Goal: Task Accomplishment & Management: Use online tool/utility

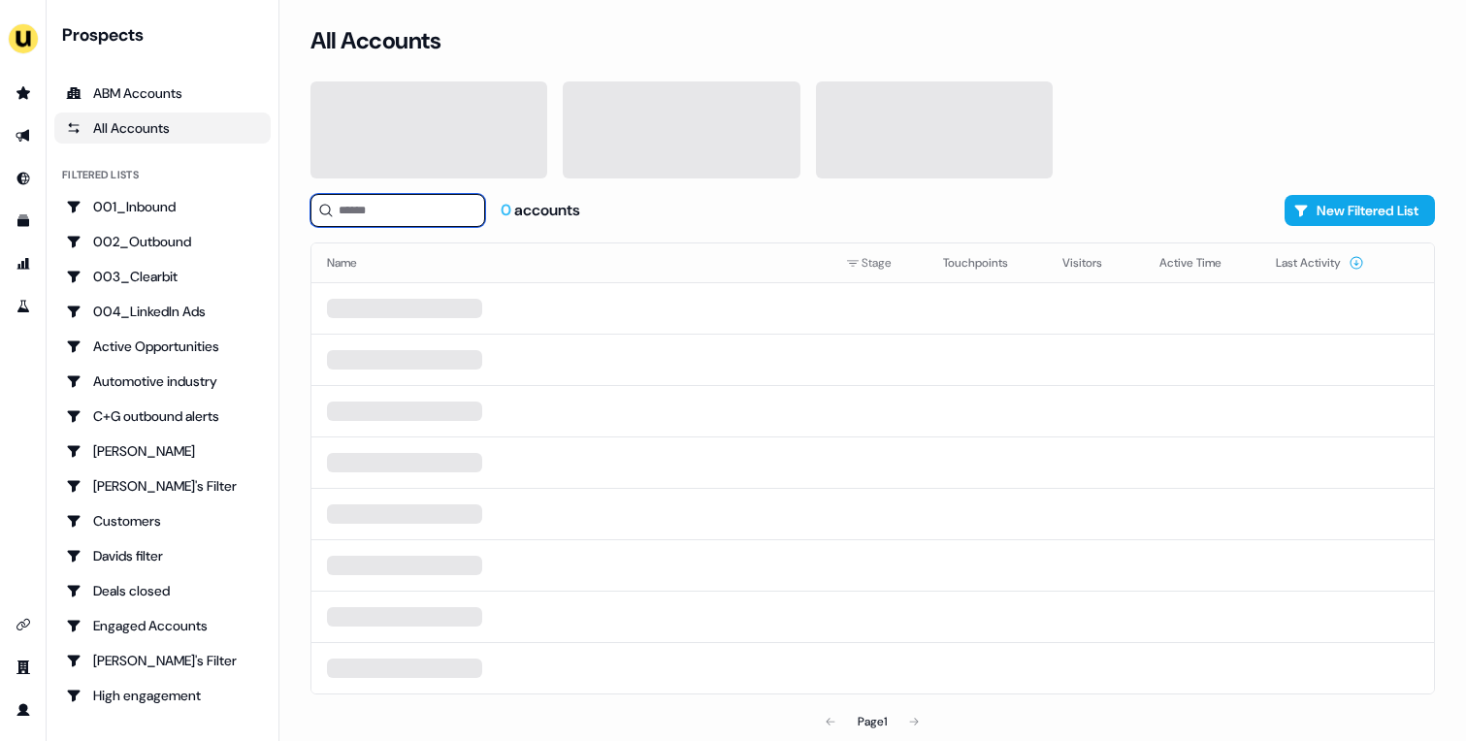
click at [375, 213] on input at bounding box center [398, 210] width 175 height 33
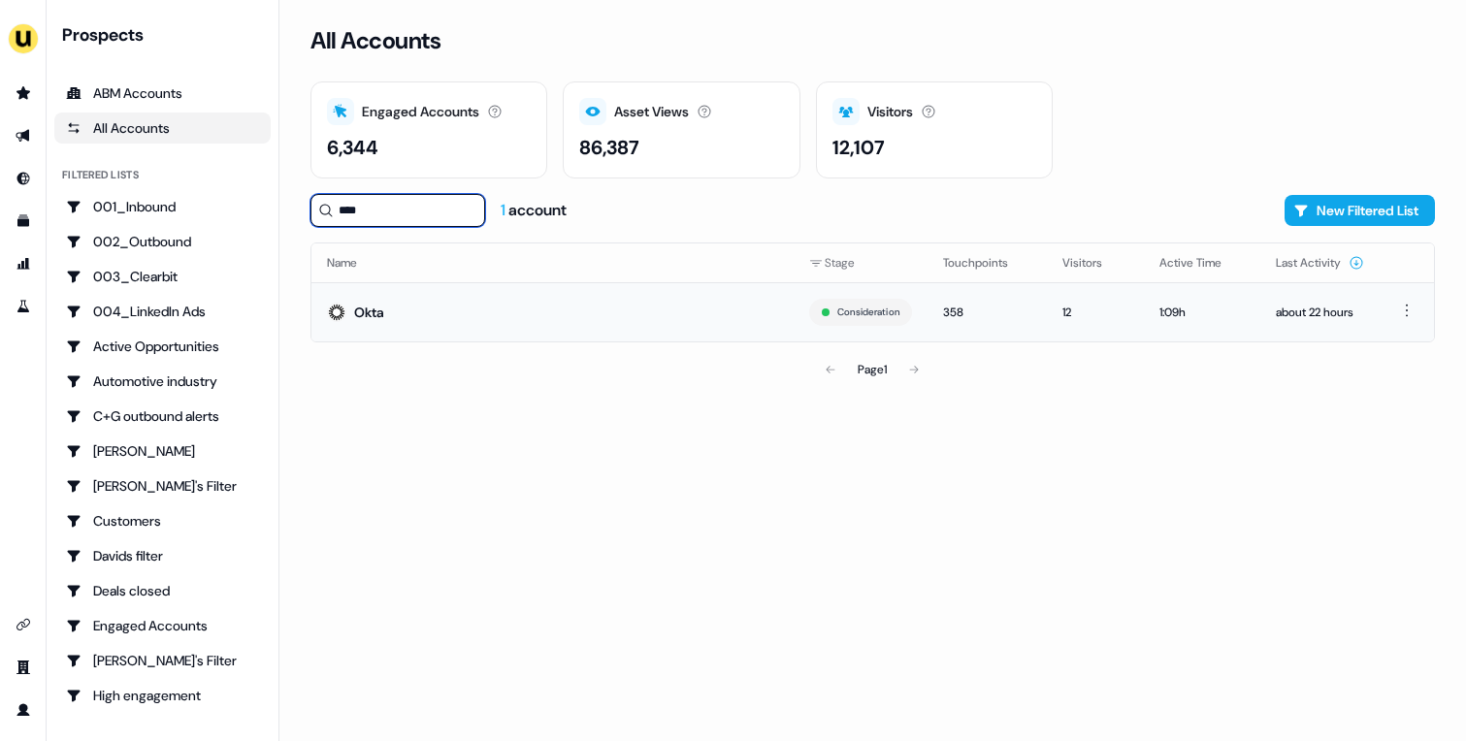
type input "****"
click at [626, 301] on td "Okta" at bounding box center [552, 311] width 482 height 59
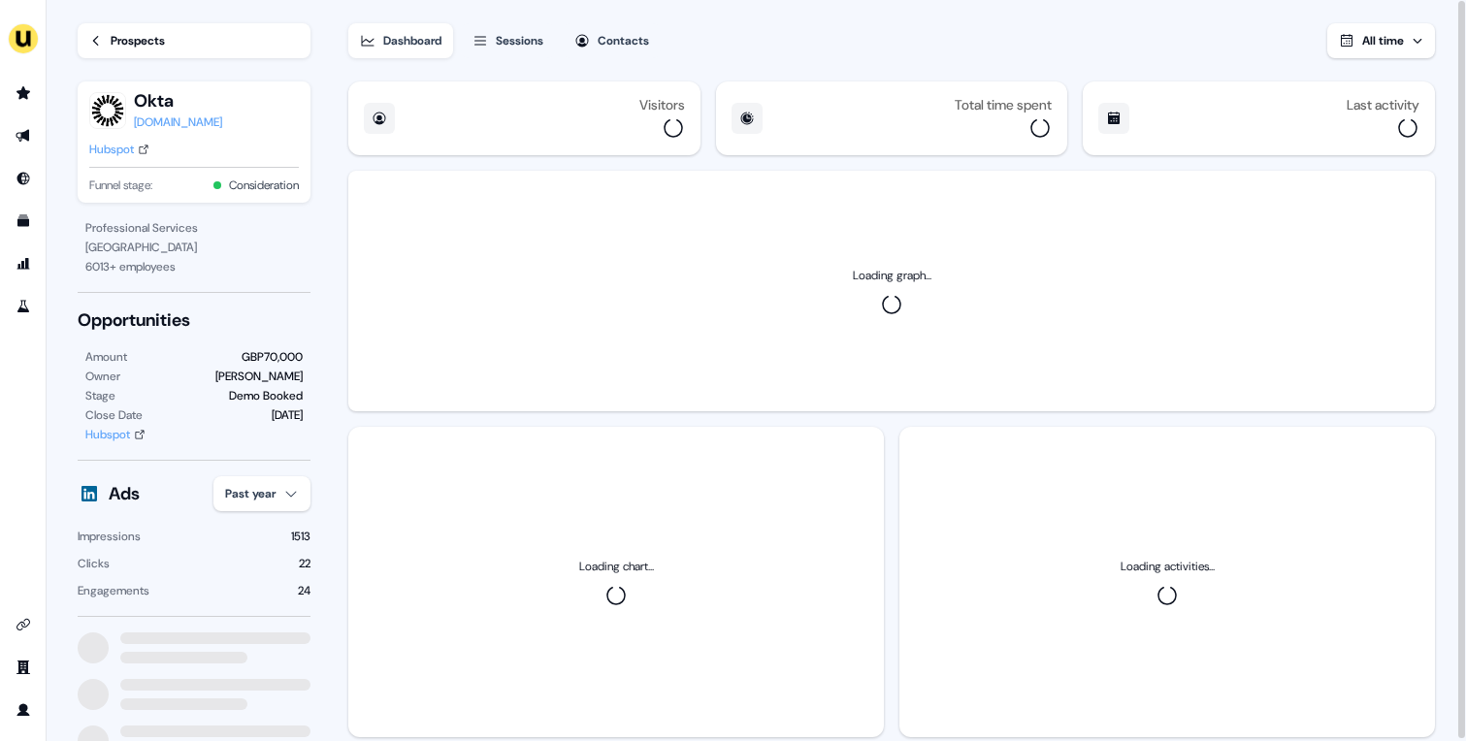
scroll to position [49, 0]
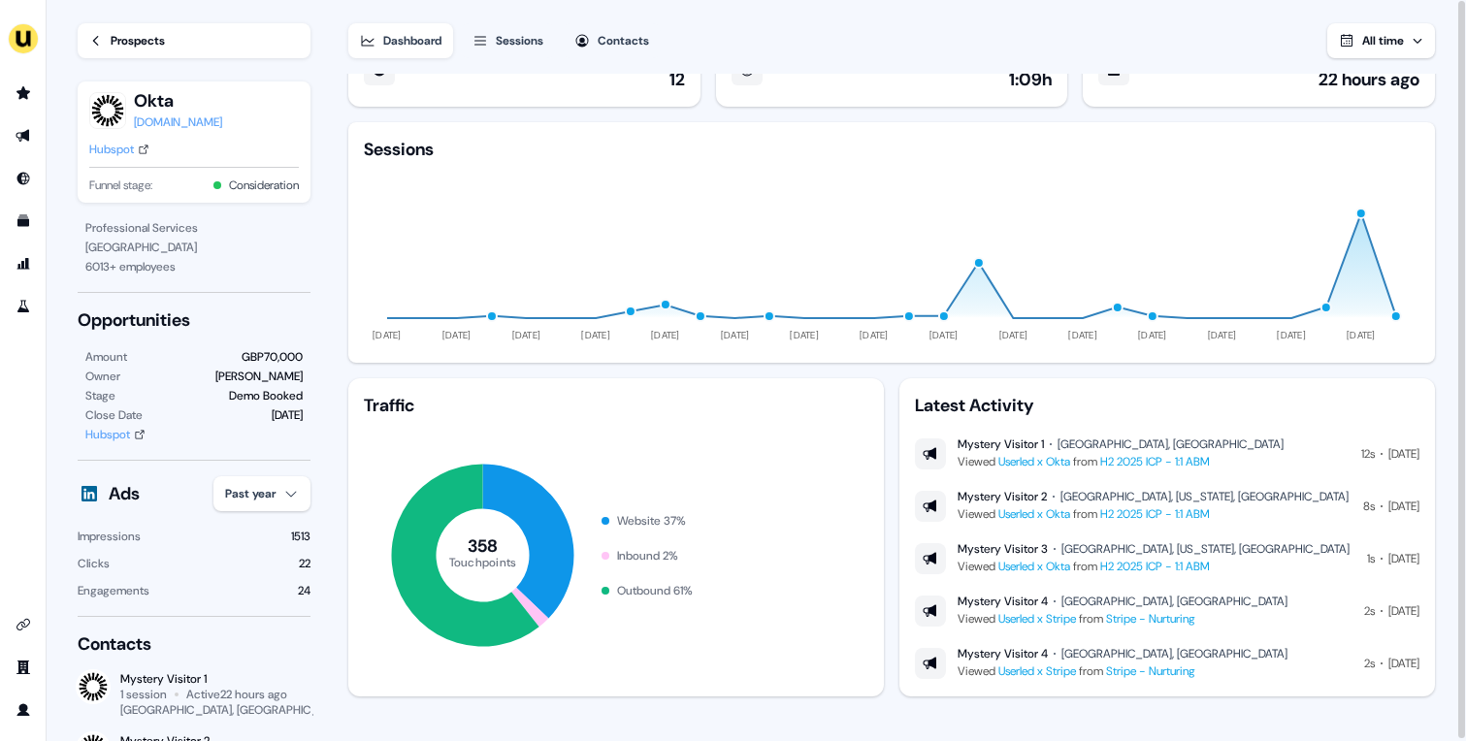
click at [516, 34] on div "Sessions" at bounding box center [520, 40] width 48 height 19
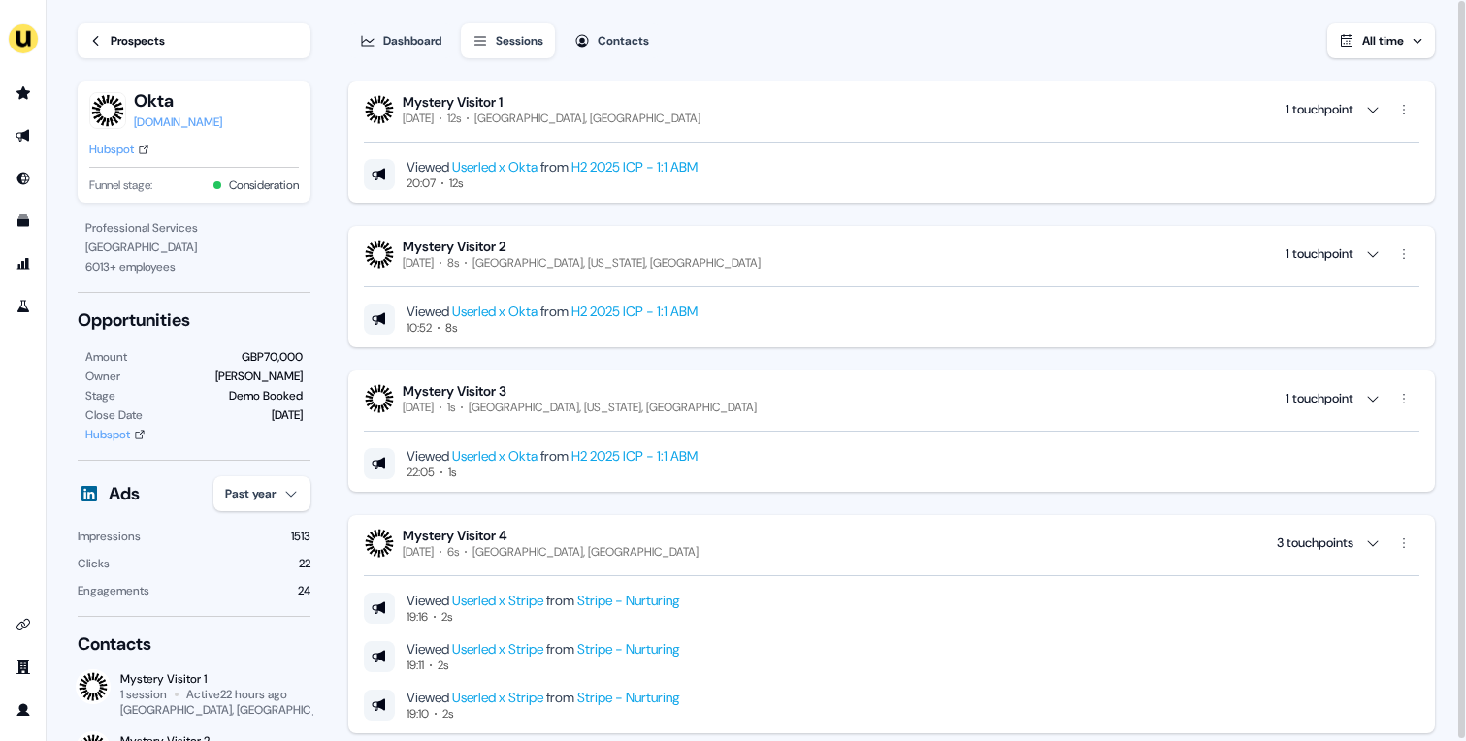
drag, startPoint x: 580, startPoint y: 117, endPoint x: 748, endPoint y: 56, distance: 178.7
click at [748, 56] on div "Dashboard Sessions Contacts All time Mystery Visitor 1 Wednesday, August 20th 1…" at bounding box center [907, 371] width 1118 height 743
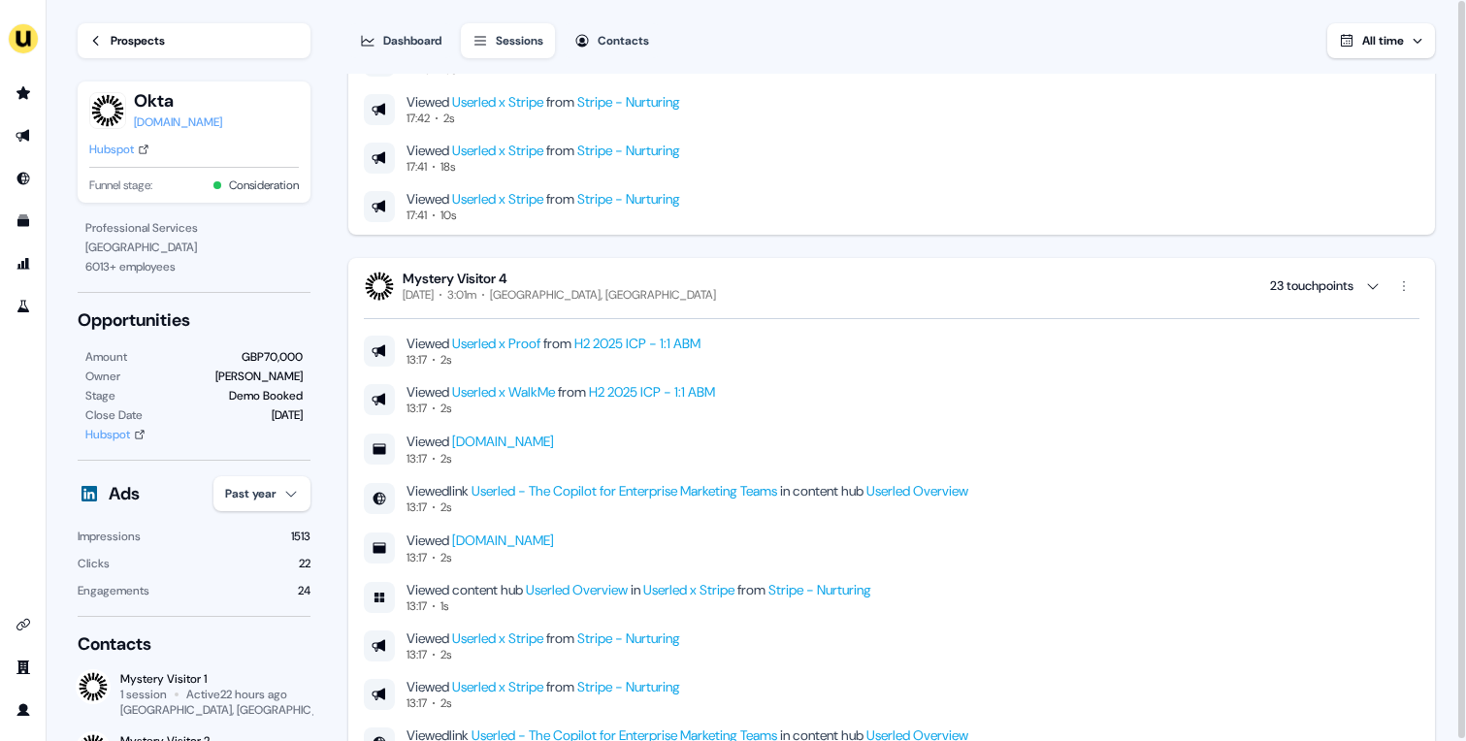
scroll to position [2285, 0]
click at [647, 210] on div "17:41 10s" at bounding box center [544, 218] width 274 height 16
click at [639, 200] on link "Stripe - Nurturing" at bounding box center [628, 200] width 103 height 17
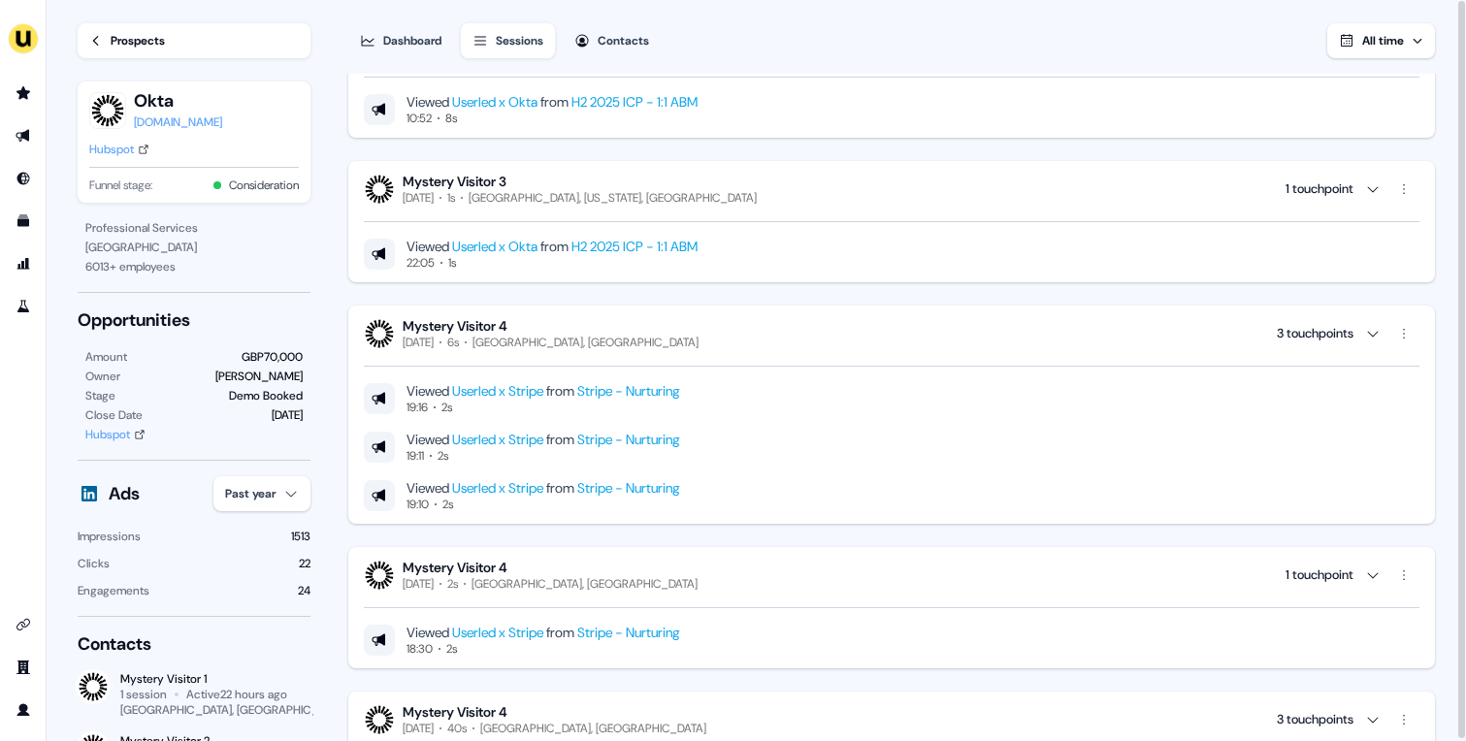
scroll to position [49, 0]
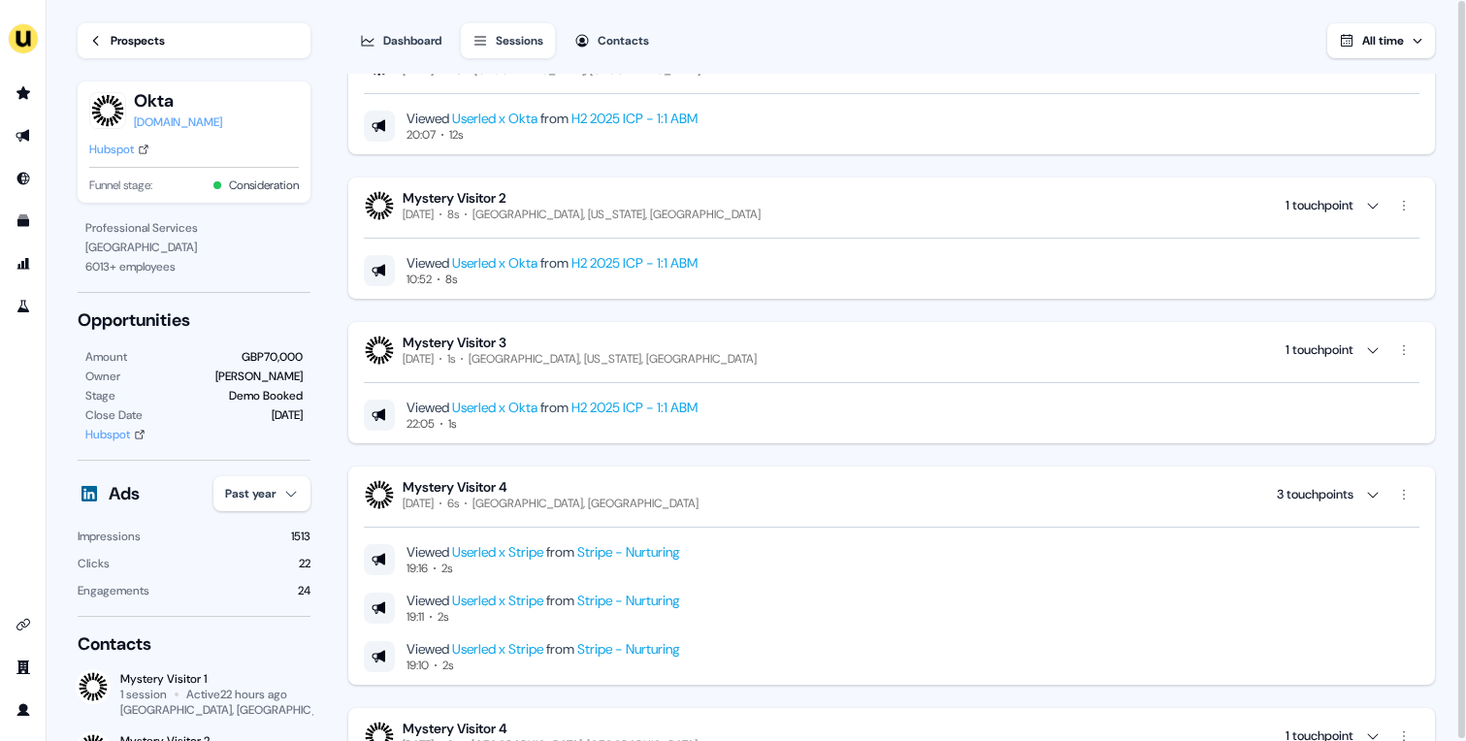
click at [696, 256] on link "H2 2025 ICP - 1:1 ABM" at bounding box center [635, 262] width 126 height 17
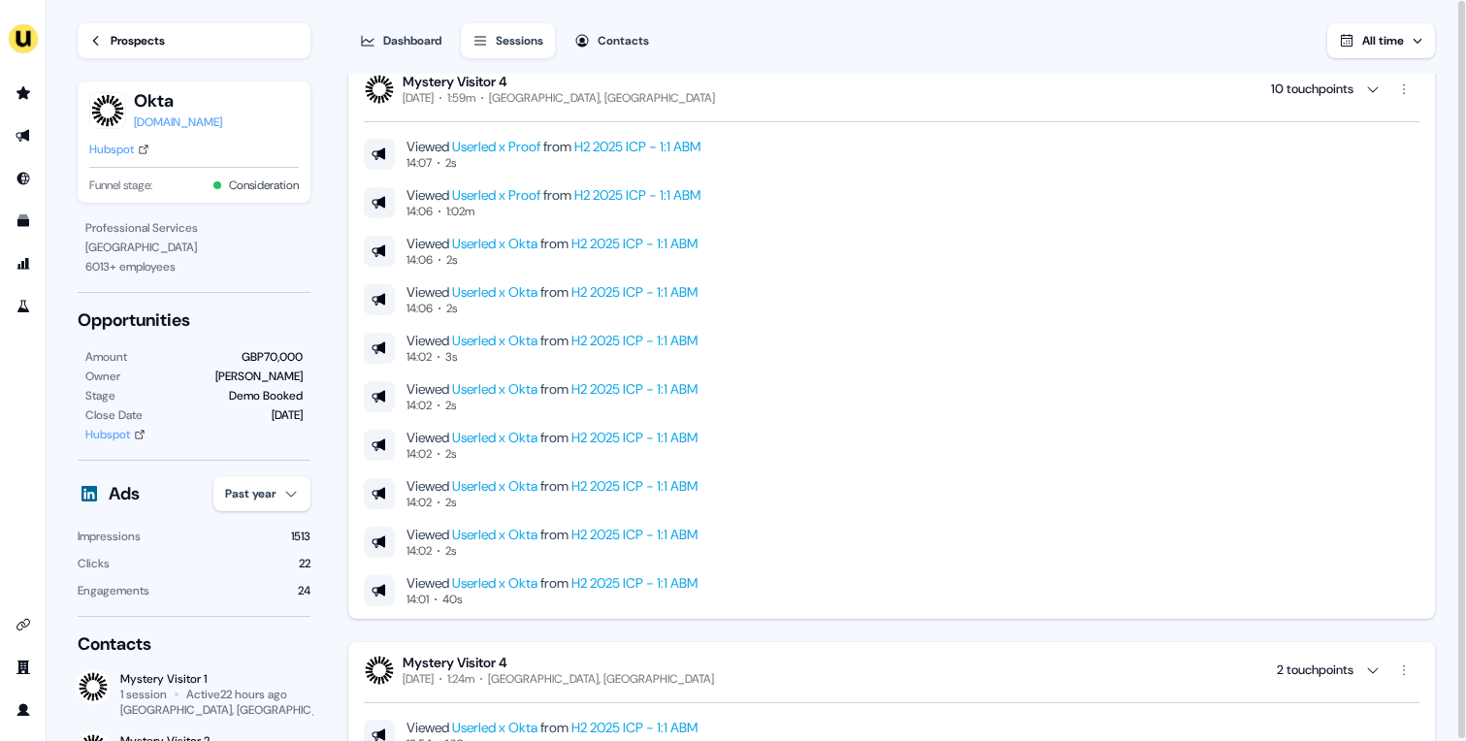
scroll to position [9819, 0]
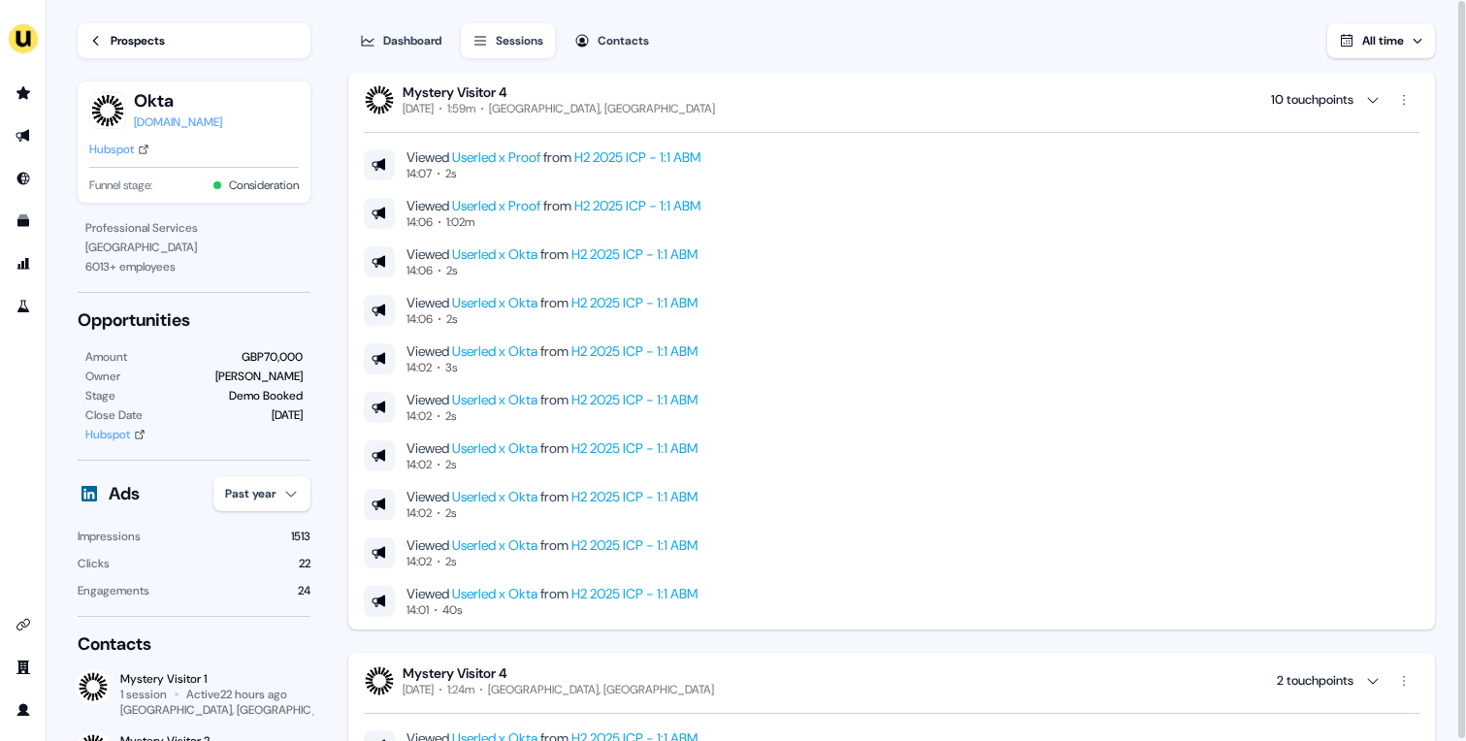
drag, startPoint x: 588, startPoint y: 105, endPoint x: 781, endPoint y: 78, distance: 195.0
click at [781, 78] on div "Mystery Visitor 4 Wednesday, August 13th 1:59m Limassol, Cyprus 10 touchpoints …" at bounding box center [891, 351] width 1087 height 558
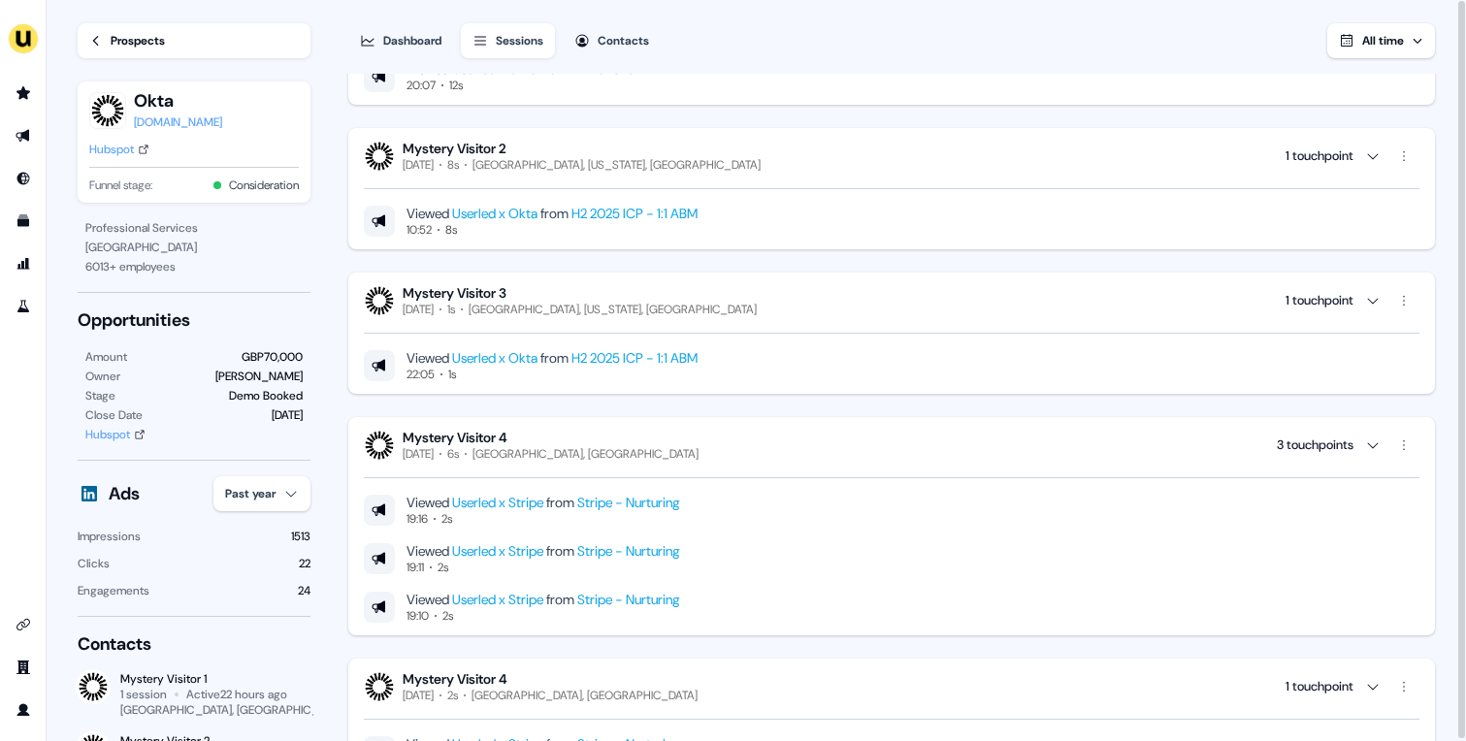
scroll to position [0, 0]
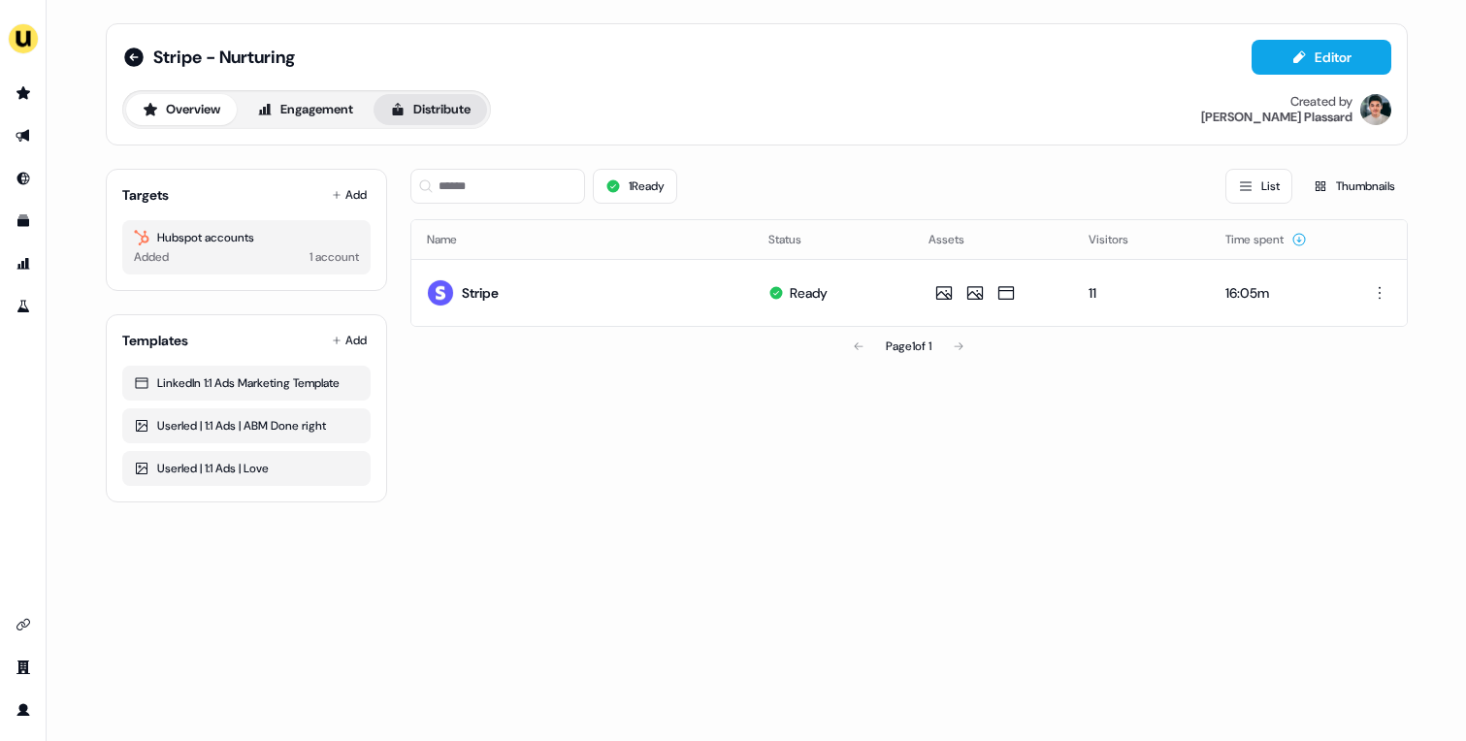
click at [436, 97] on button "Distribute" at bounding box center [431, 109] width 114 height 31
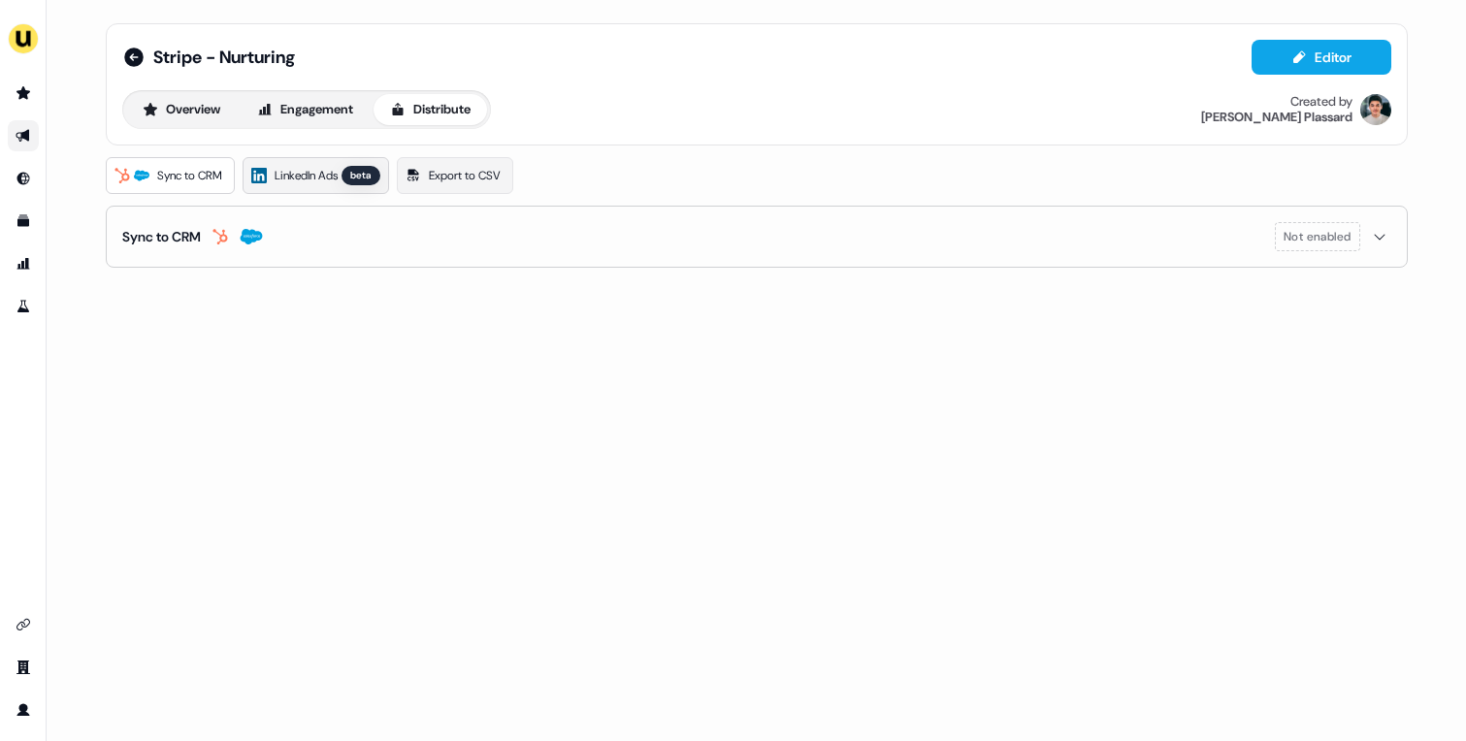
click at [335, 179] on span "LinkedIn Ads" at bounding box center [306, 175] width 63 height 19
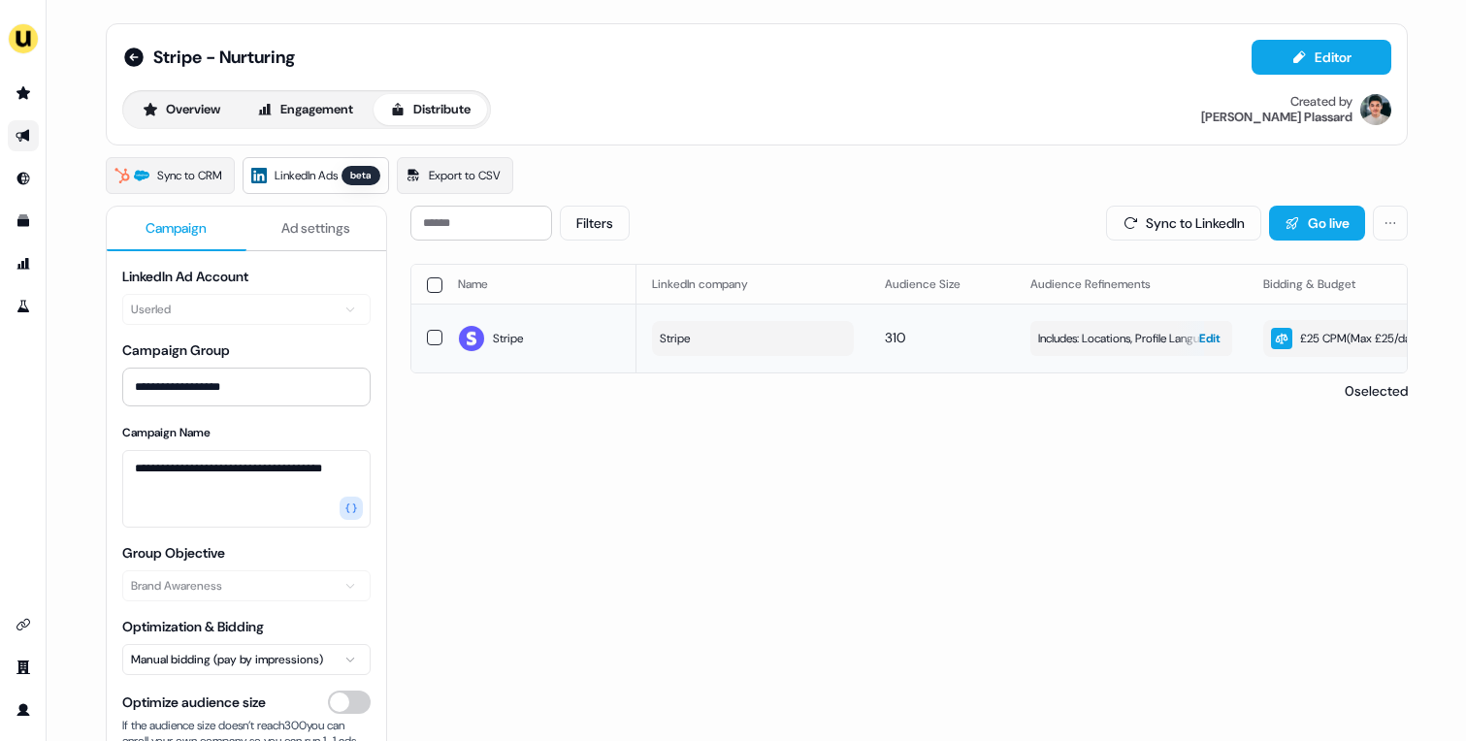
click at [1084, 331] on span "Includes: Locations, Profile Language, Job Functions, Years of Experience" at bounding box center [1131, 338] width 186 height 19
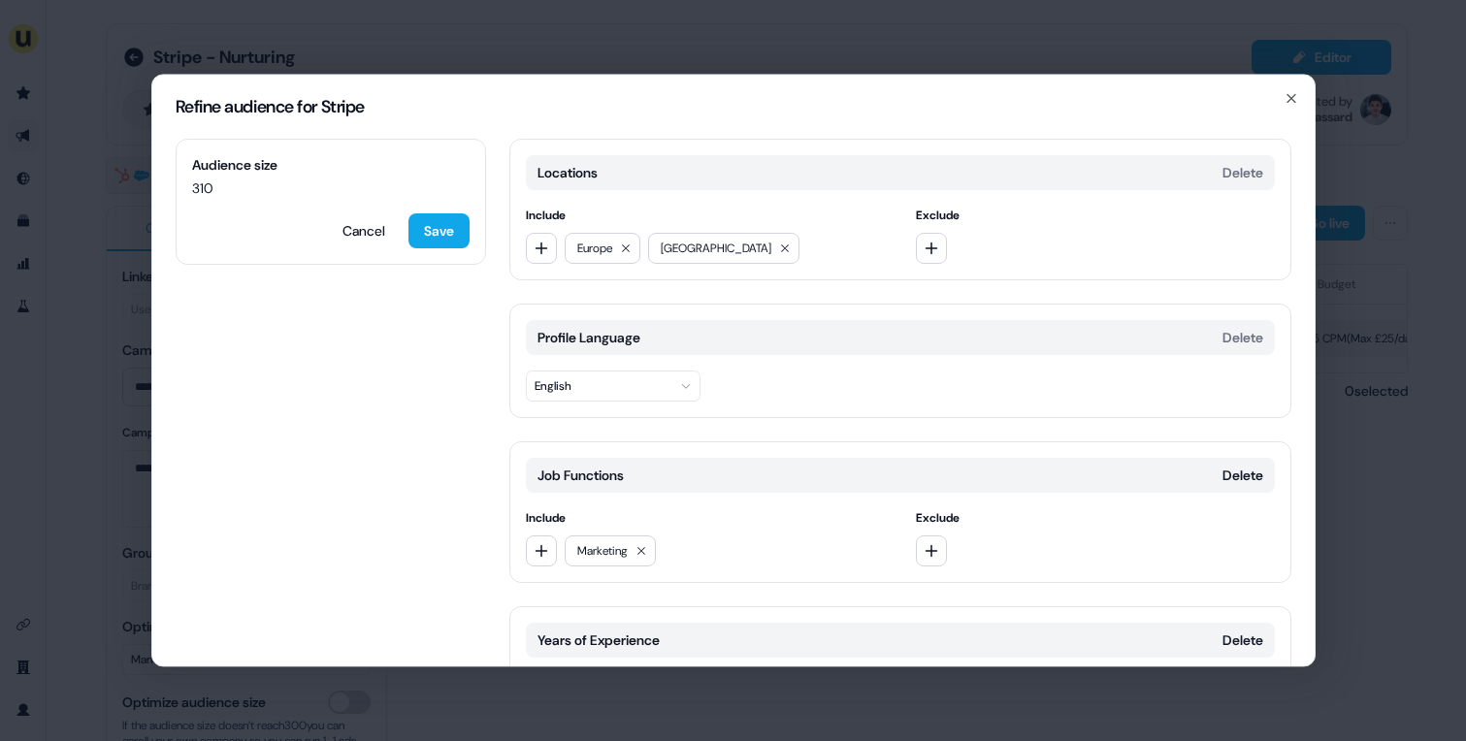
click at [1393, 270] on div "Refine audience for Stripe Audience size 310 Cancel Save Locations Delete Inclu…" at bounding box center [733, 370] width 1466 height 741
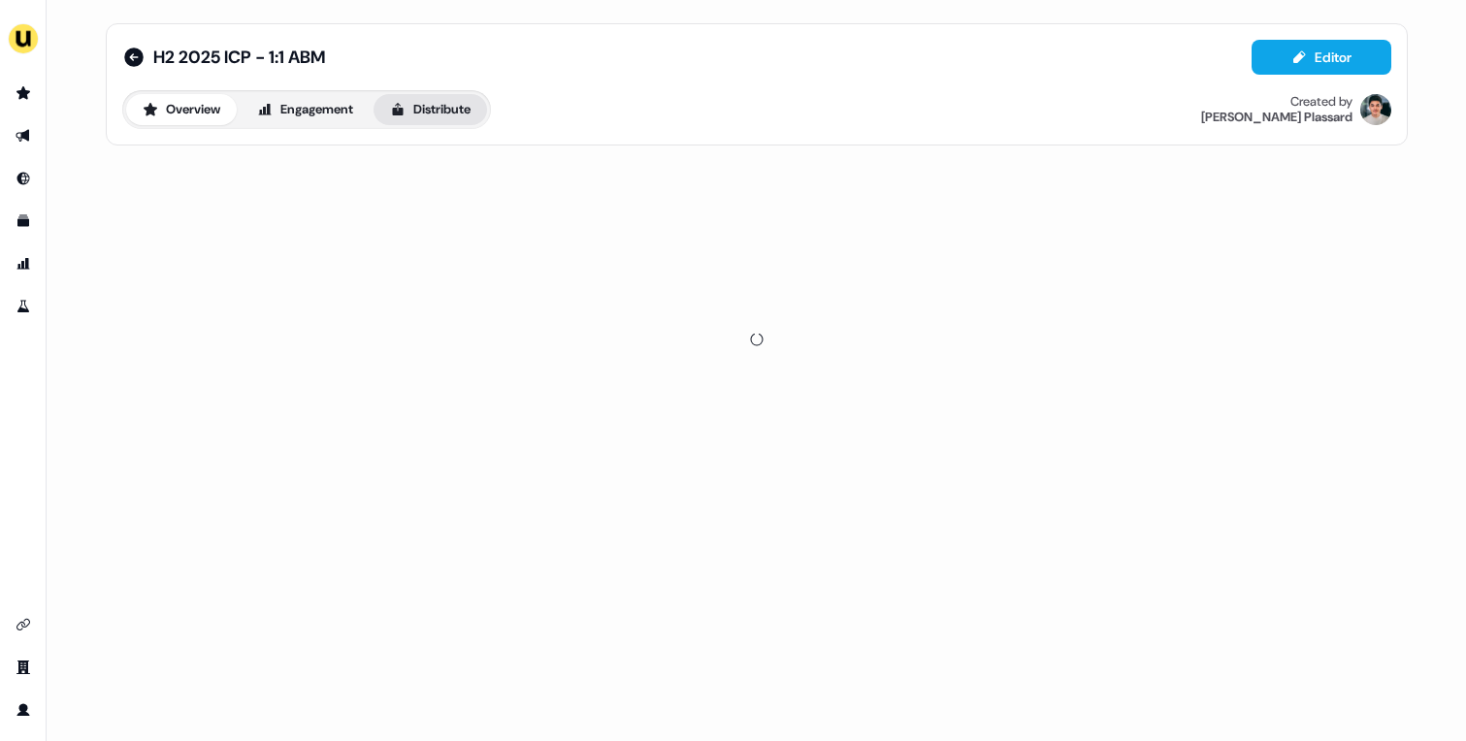
click at [442, 118] on button "Distribute" at bounding box center [431, 109] width 114 height 31
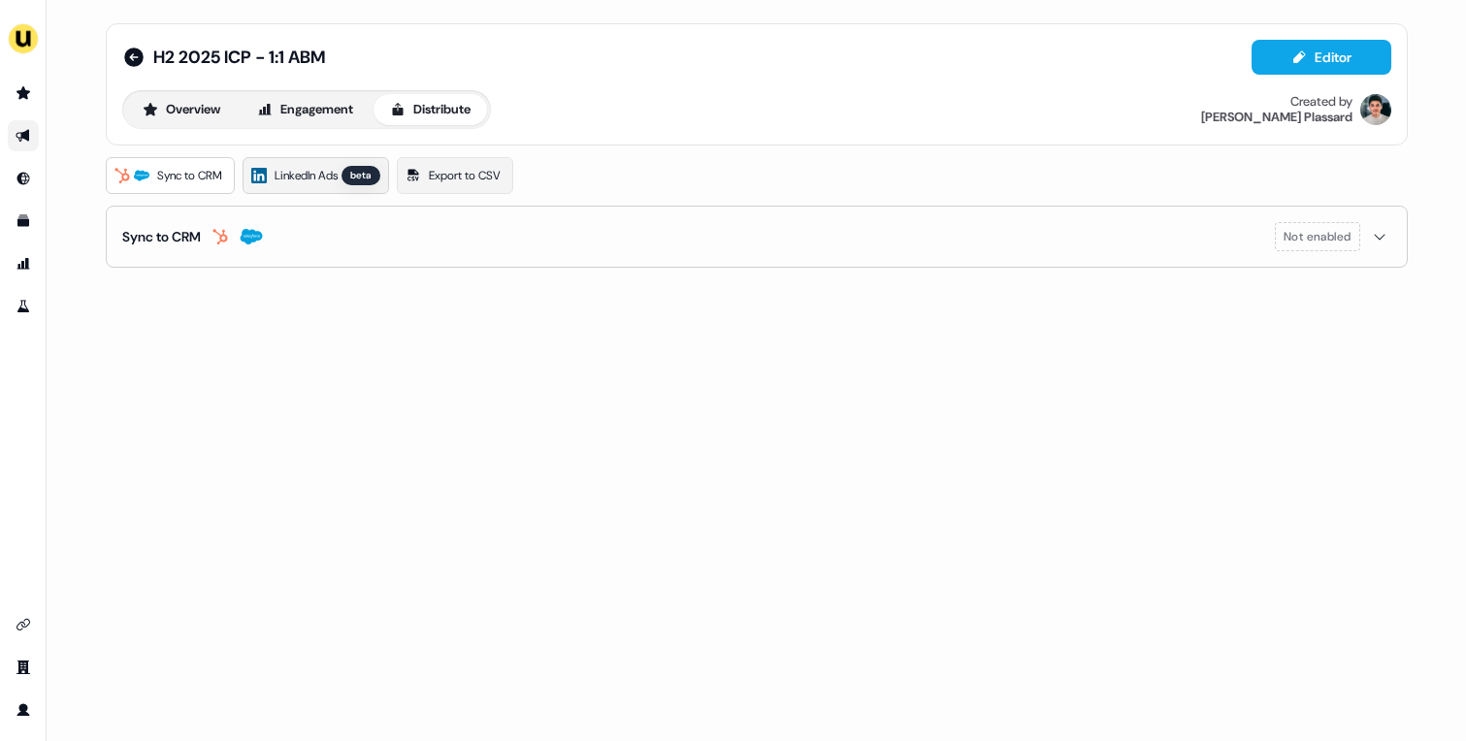
click at [353, 163] on link "LinkedIn Ads beta" at bounding box center [316, 175] width 147 height 37
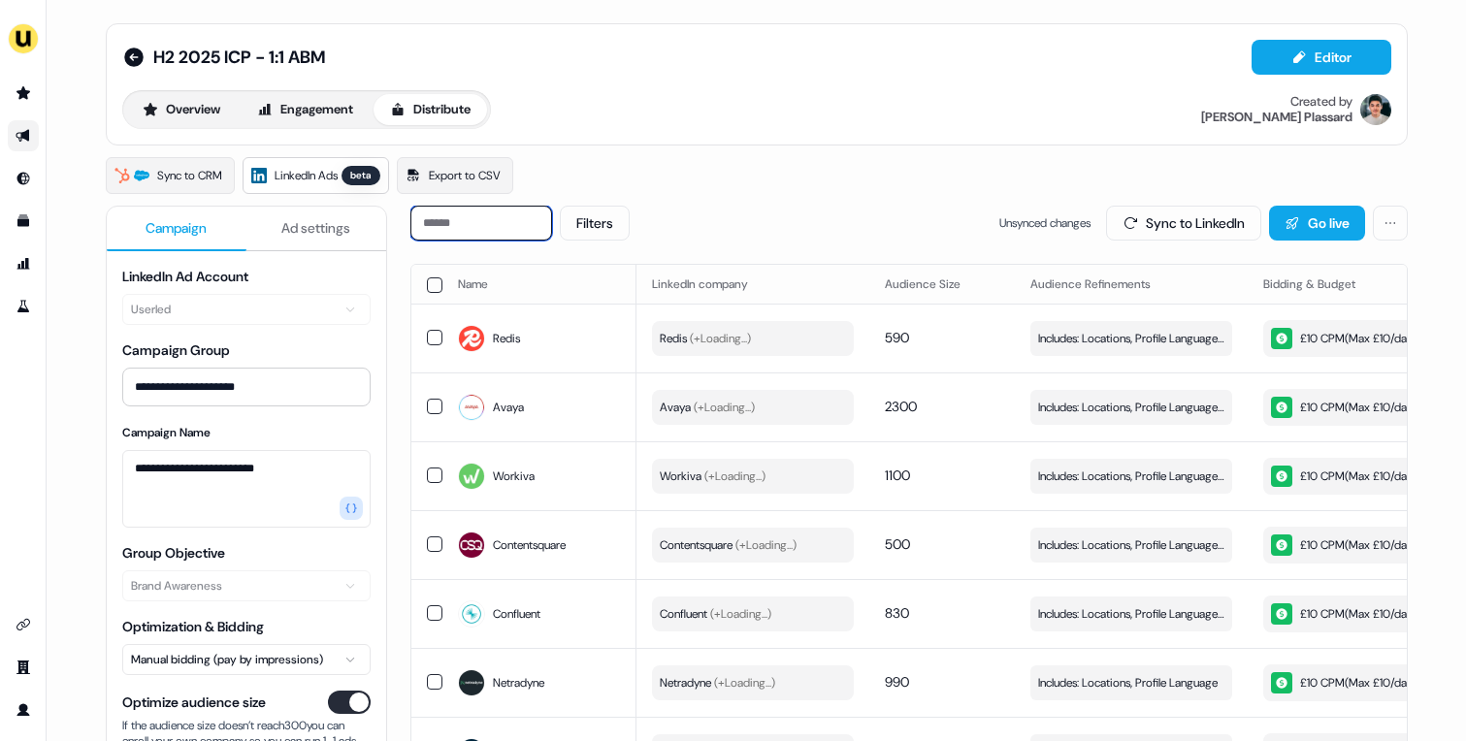
click at [499, 219] on input at bounding box center [481, 223] width 142 height 35
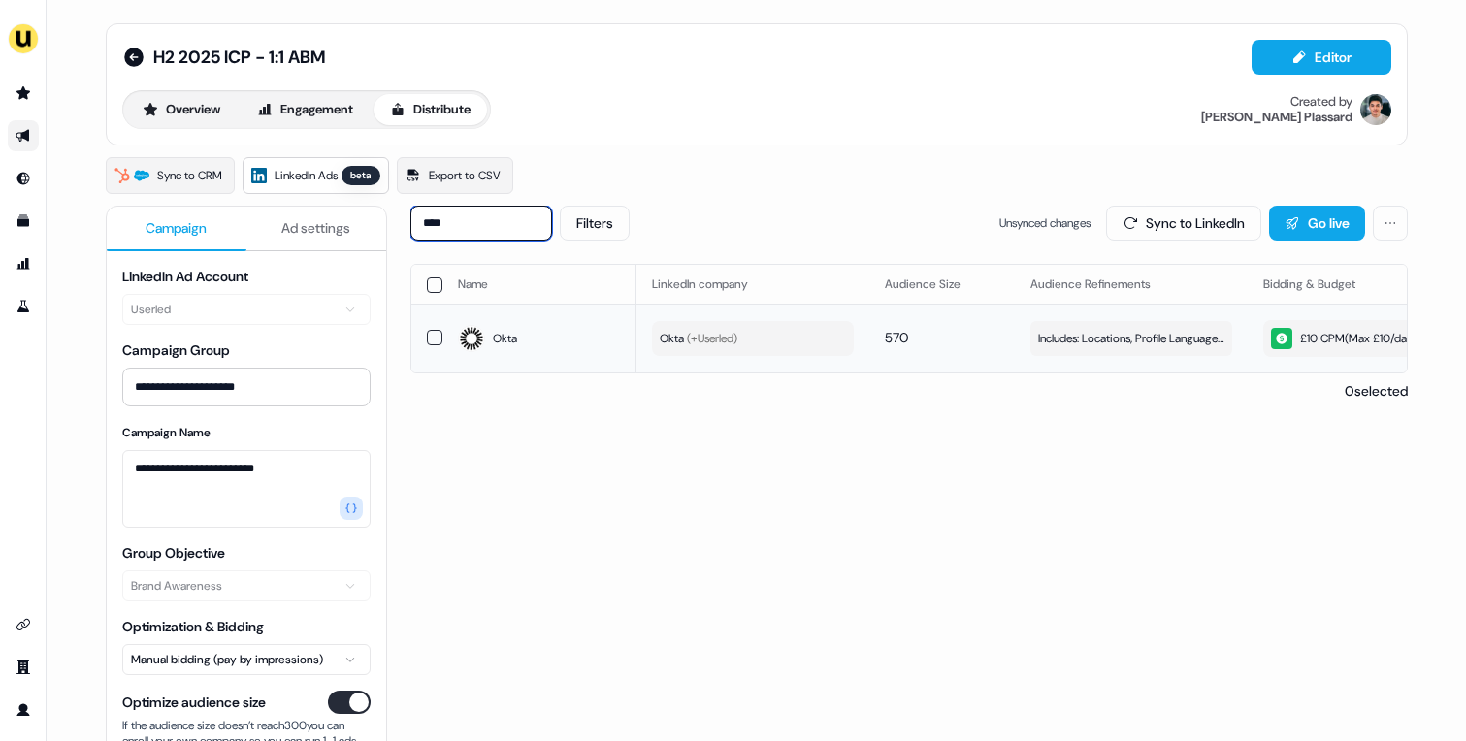
type input "****"
click at [737, 343] on span "(+ Userled )" at bounding box center [710, 339] width 53 height 16
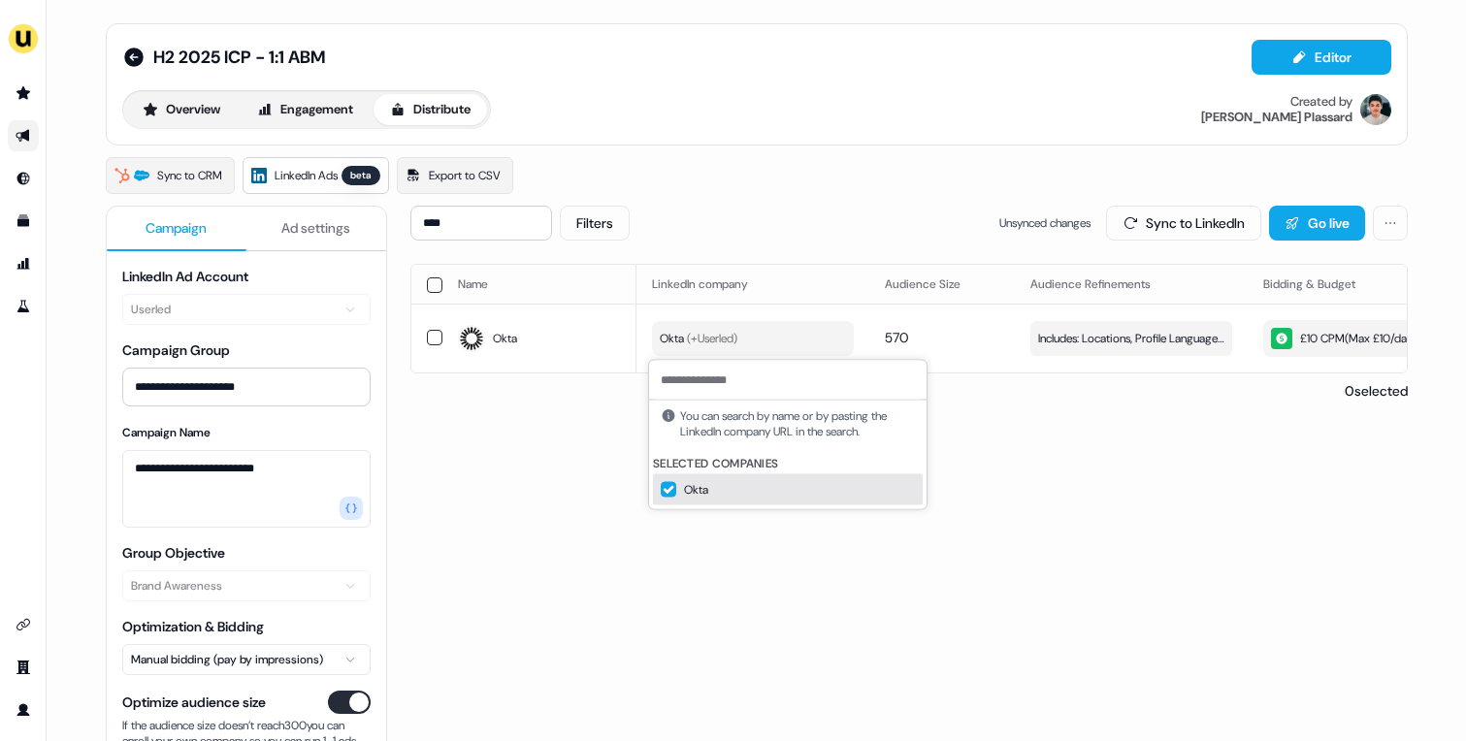
click at [728, 222] on div "**** Filters Unsynced changes Sync to LinkedIn Go live" at bounding box center [909, 223] width 998 height 35
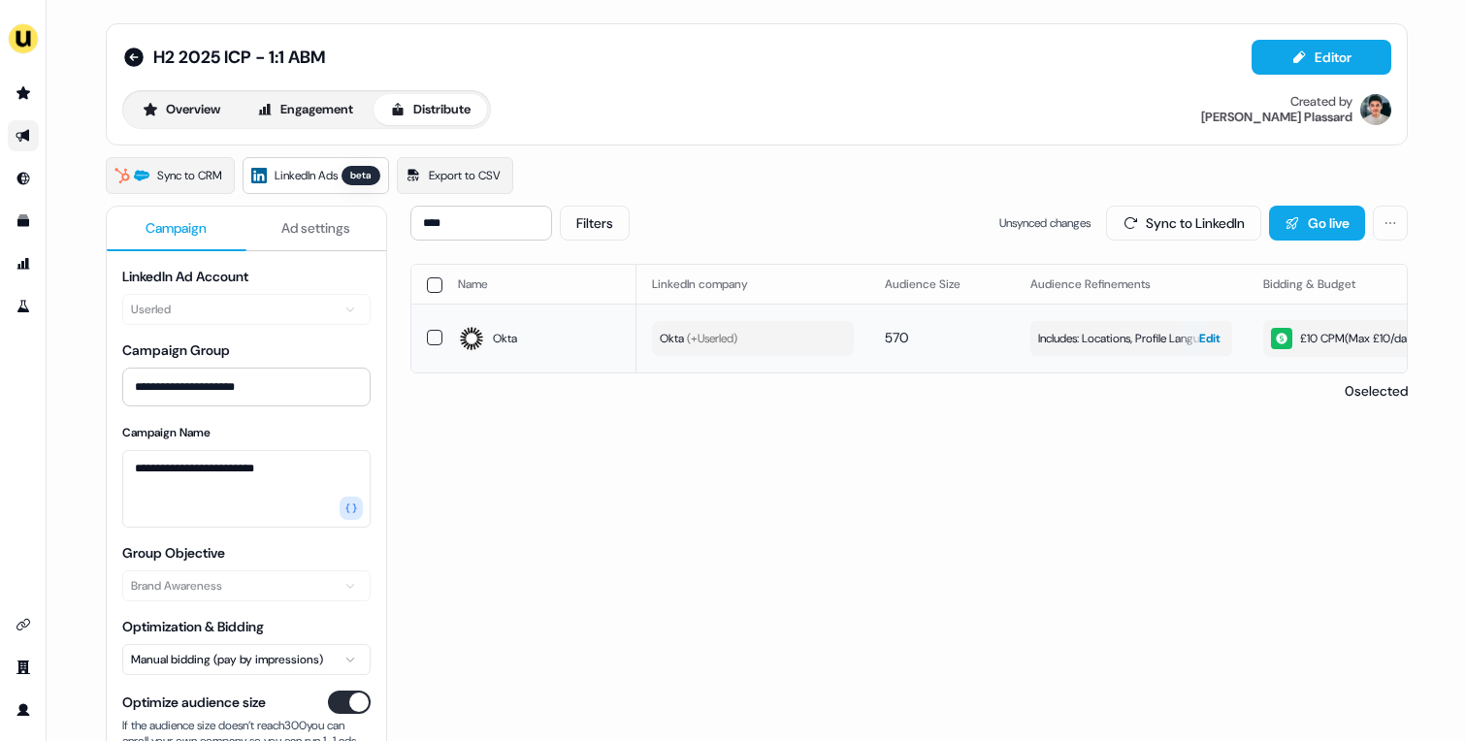
click at [1116, 340] on span "Includes: Locations, Profile Language, Job Functions, Years of Experience" at bounding box center [1131, 338] width 186 height 19
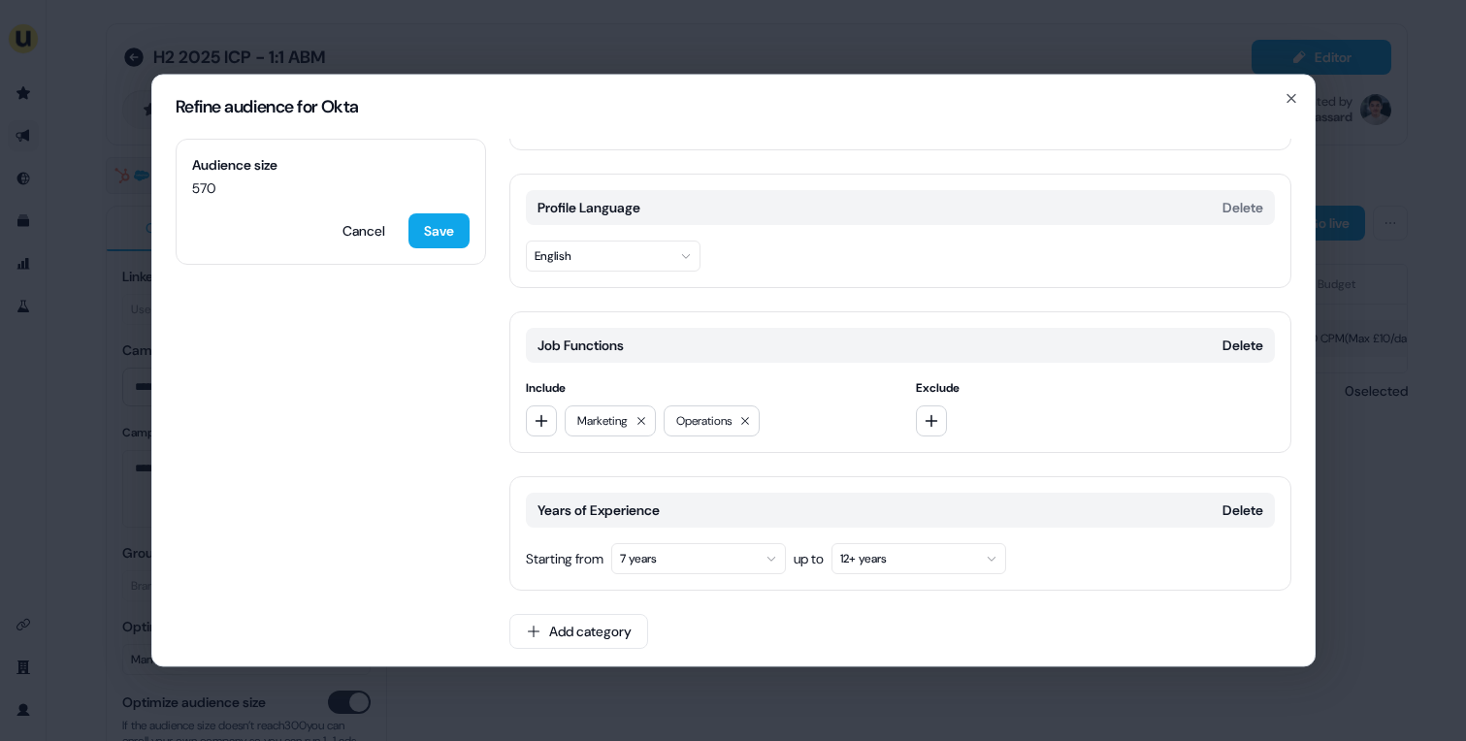
scroll to position [137, 0]
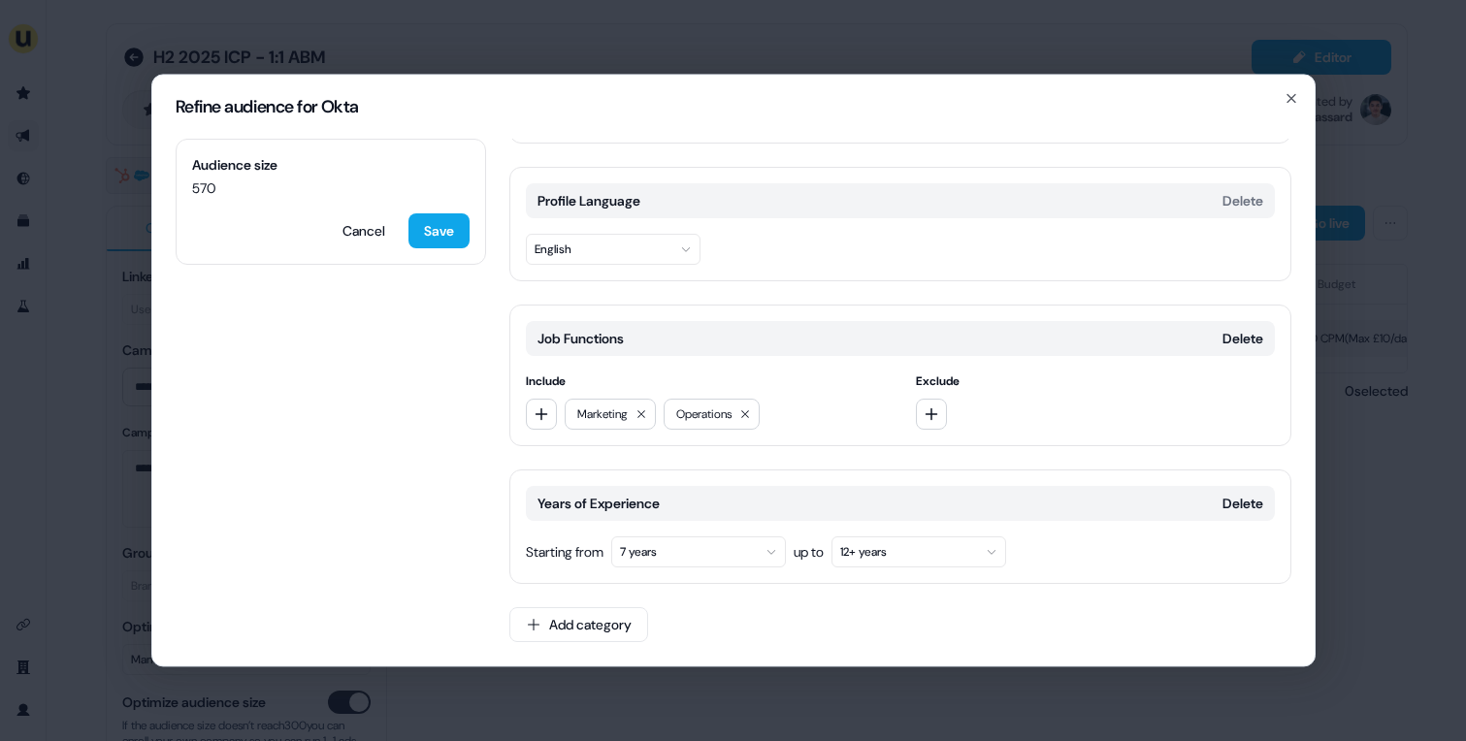
click at [694, 697] on div "Refine audience for Okta Audience size 570 Cancel Save Locations Delete Include…" at bounding box center [733, 370] width 1466 height 741
